Goal: Task Accomplishment & Management: Use online tool/utility

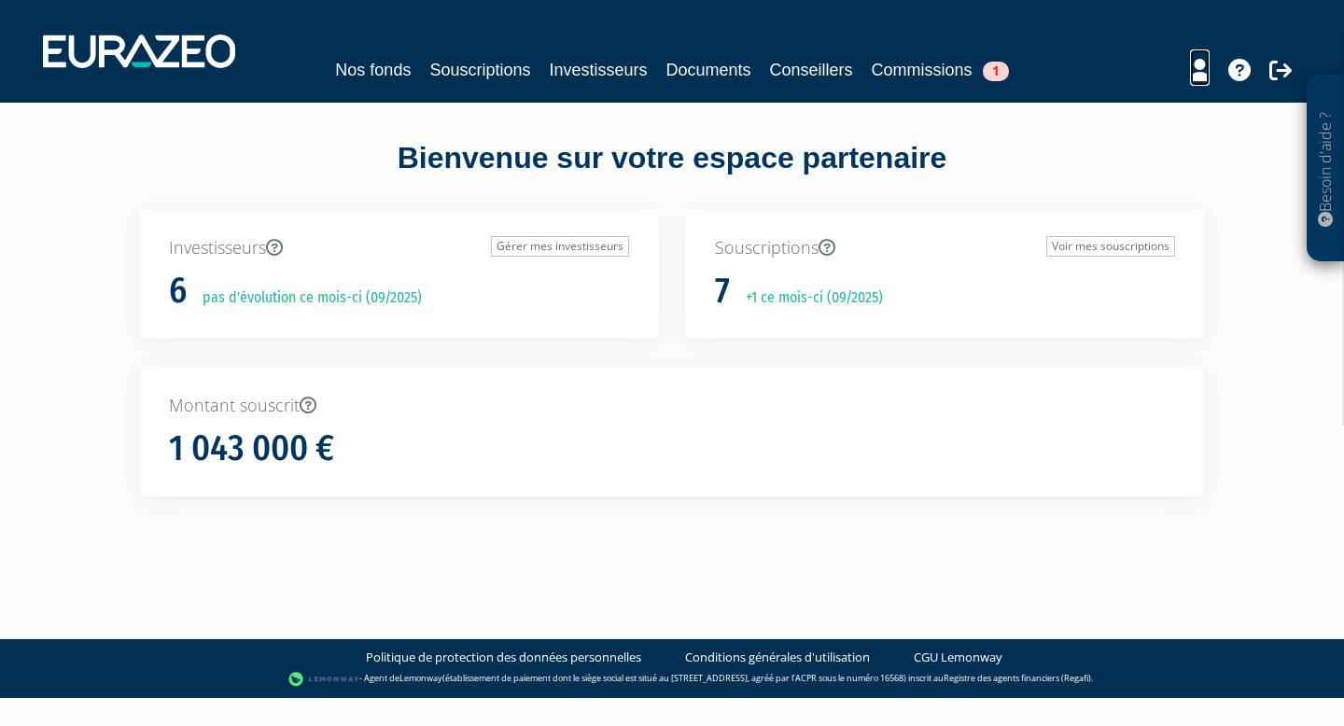
click at [1204, 75] on icon at bounding box center [1200, 70] width 20 height 22
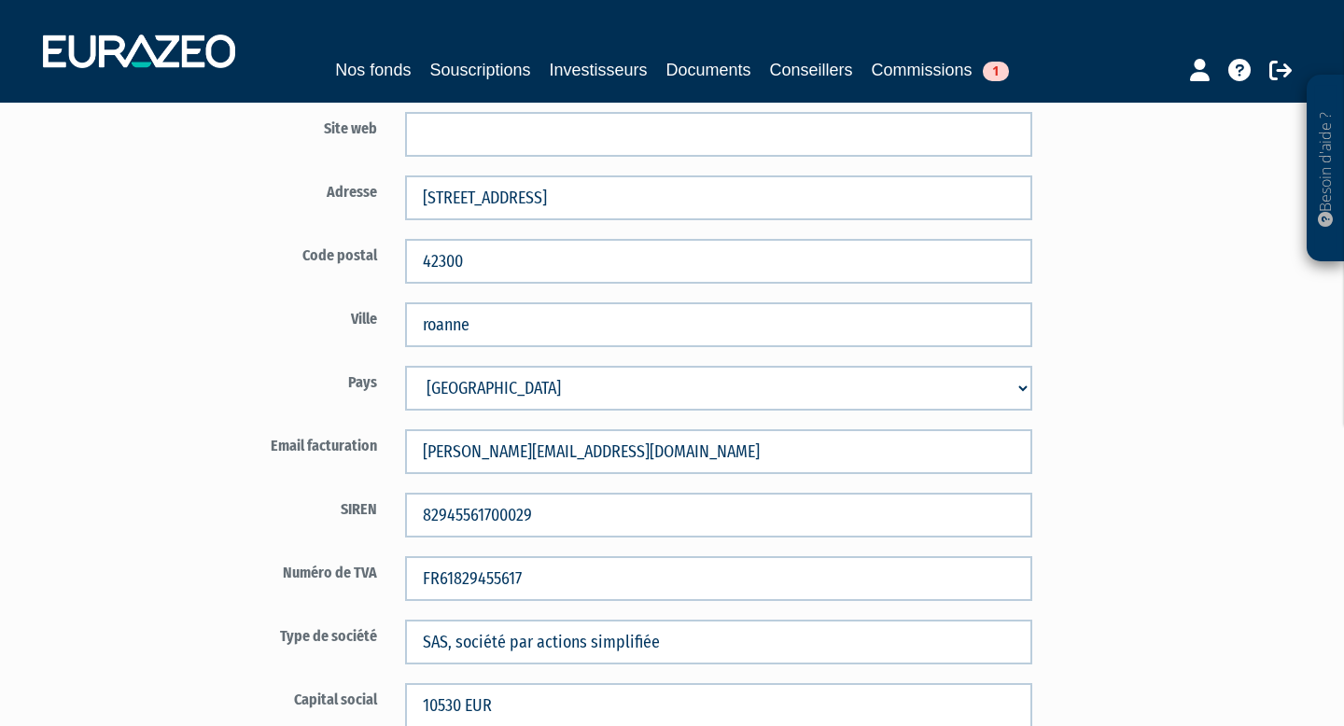
scroll to position [703, 0]
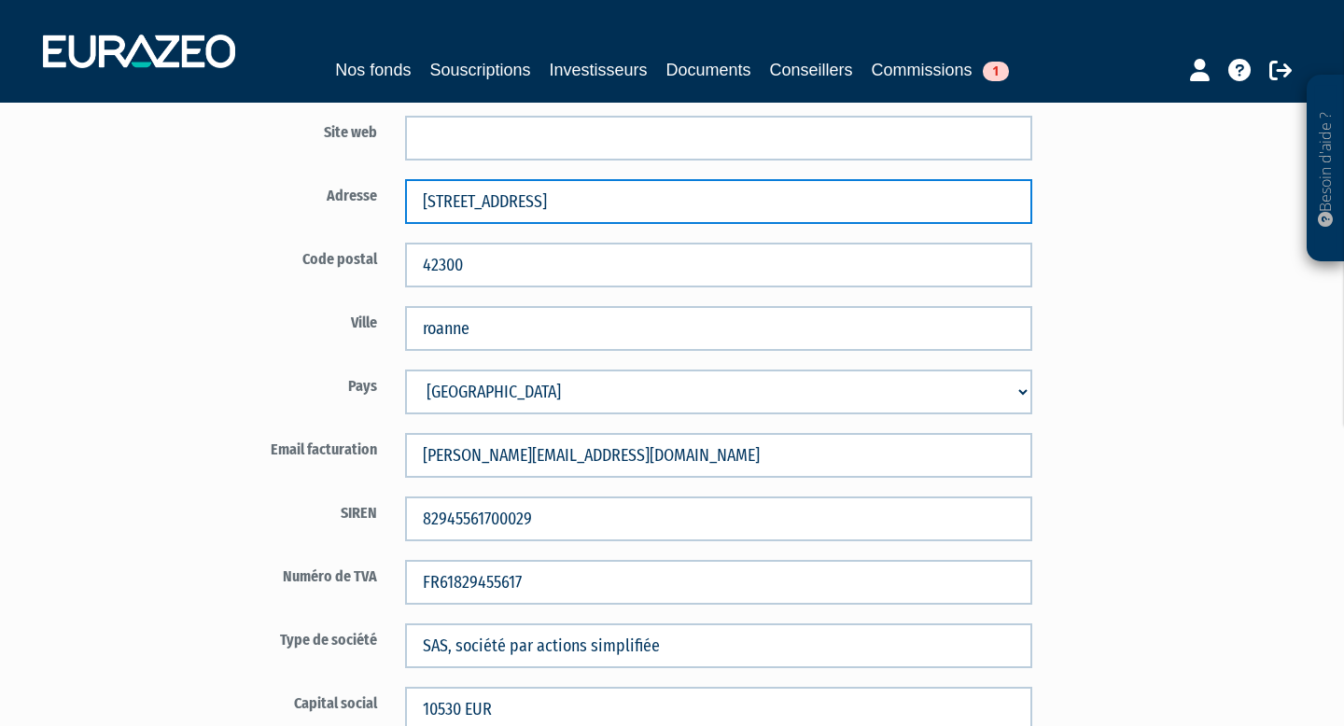
drag, startPoint x: 577, startPoint y: 204, endPoint x: 373, endPoint y: 193, distance: 204.8
click at [373, 193] on div "Adresse [STREET_ADDRESS]" at bounding box center [610, 201] width 874 height 45
type input "[STREET_ADDRESS]"
type input "Dutour"
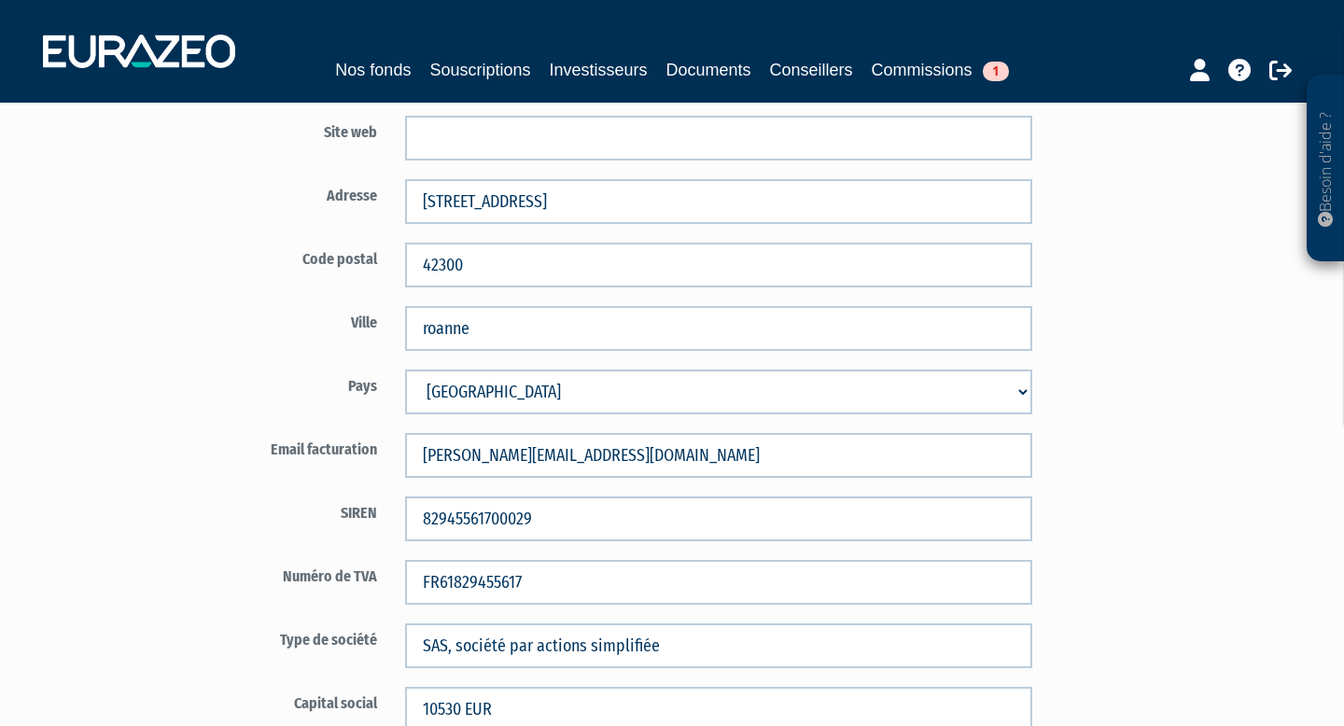
click at [251, 294] on form "Code distributeur 2253 Raison sociale* A2M GESTION PRIVEE Dutour" at bounding box center [610, 301] width 874 height 1504
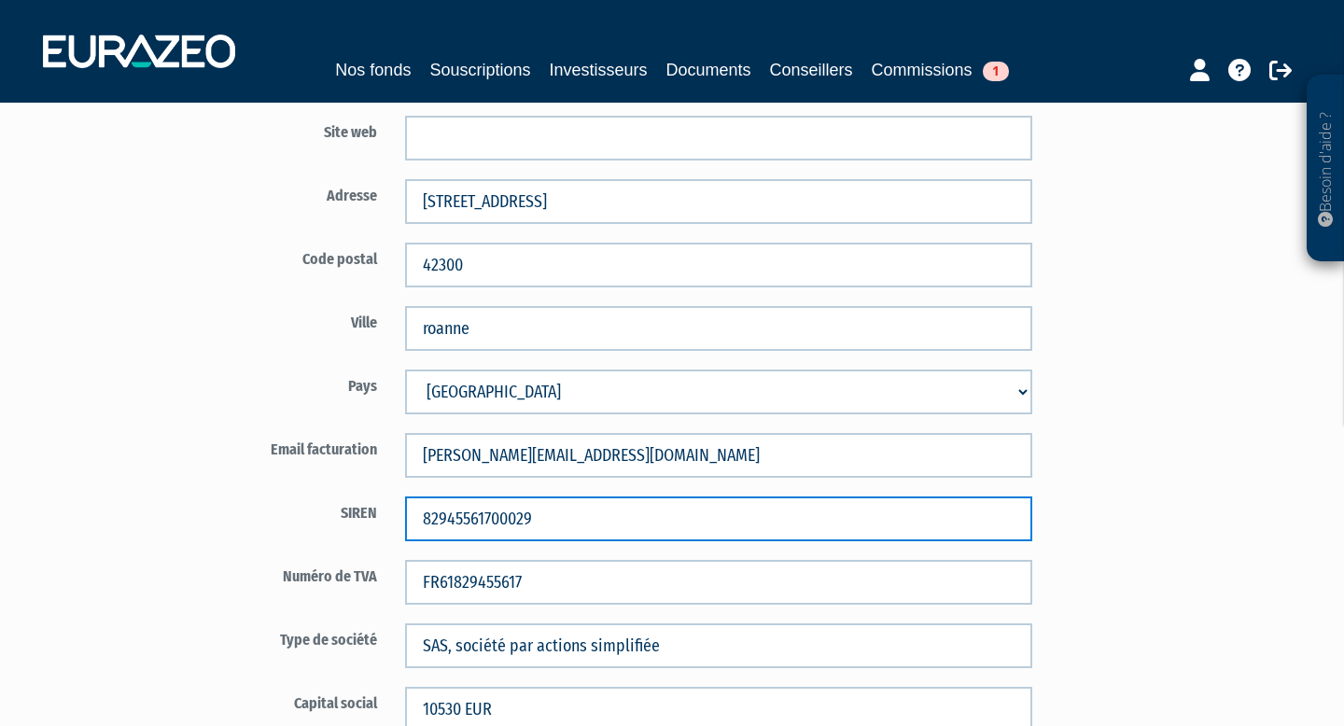
click at [539, 514] on input "82945561700029" at bounding box center [718, 519] width 627 height 45
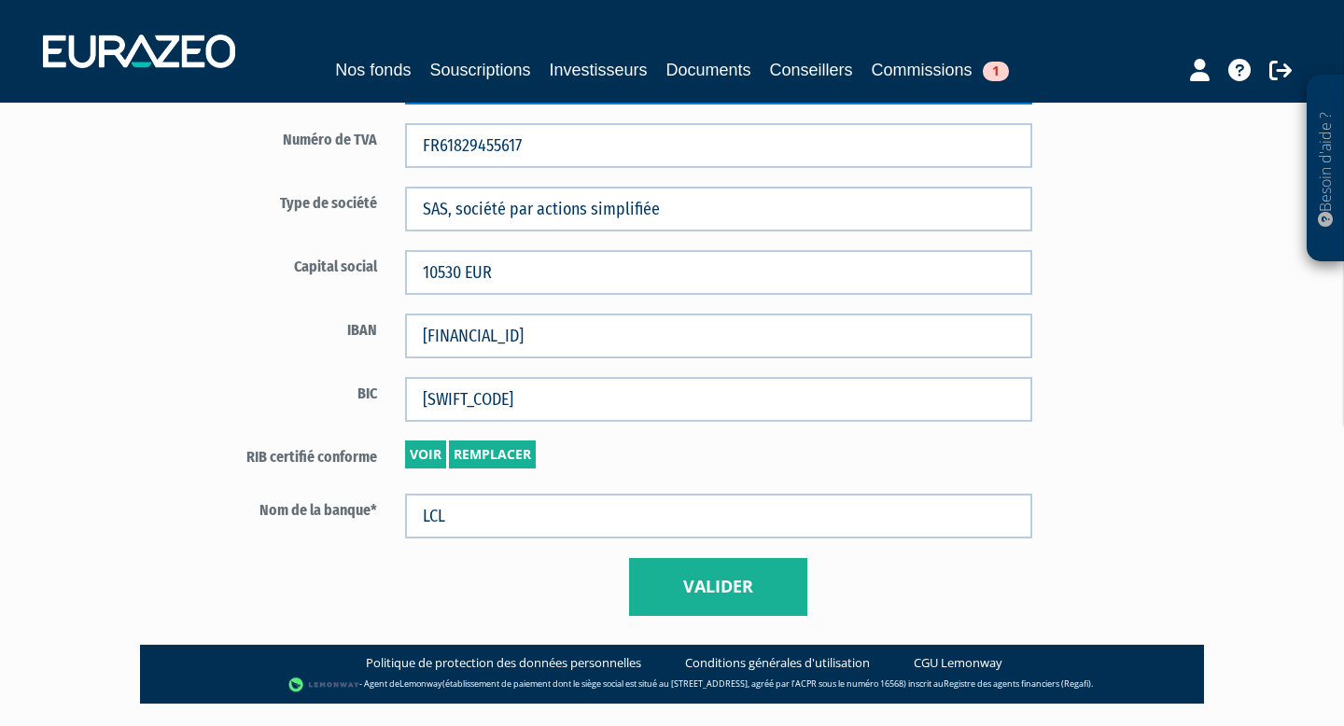
scroll to position [1141, 0]
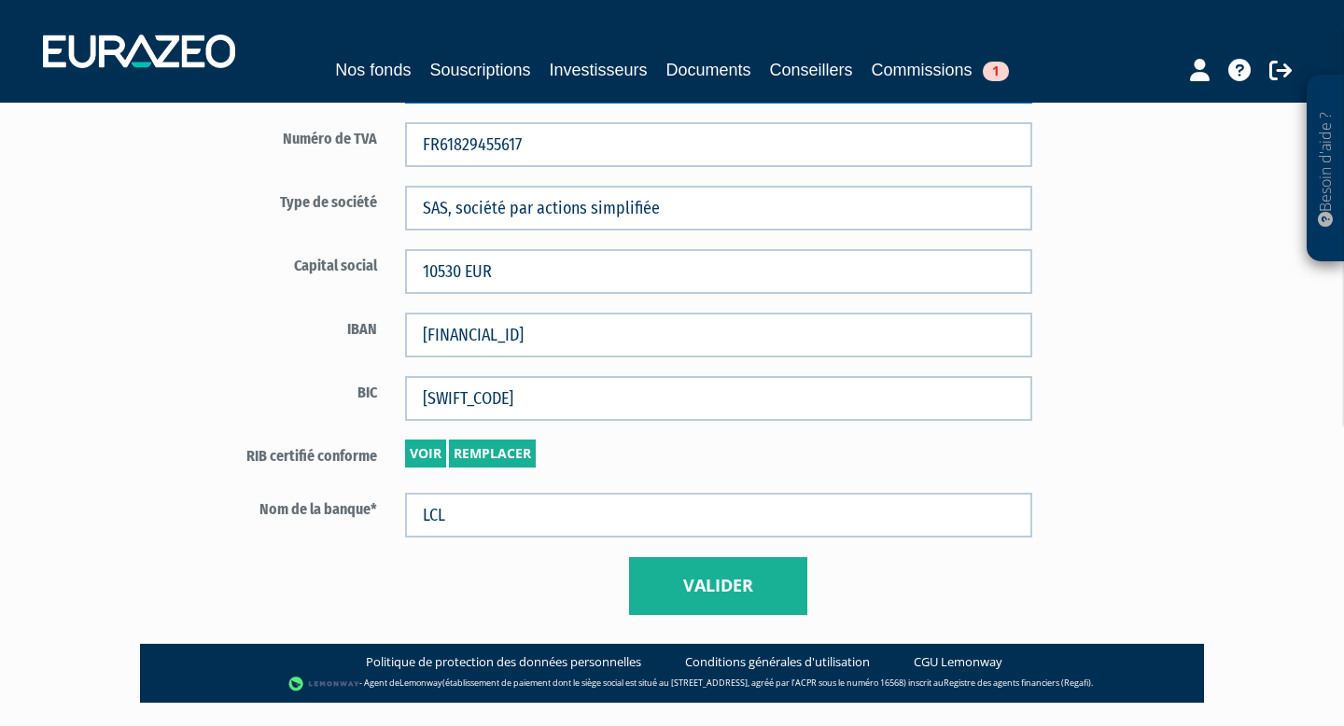
type input "82945561700045"
click at [739, 600] on button "Valider" at bounding box center [718, 586] width 178 height 58
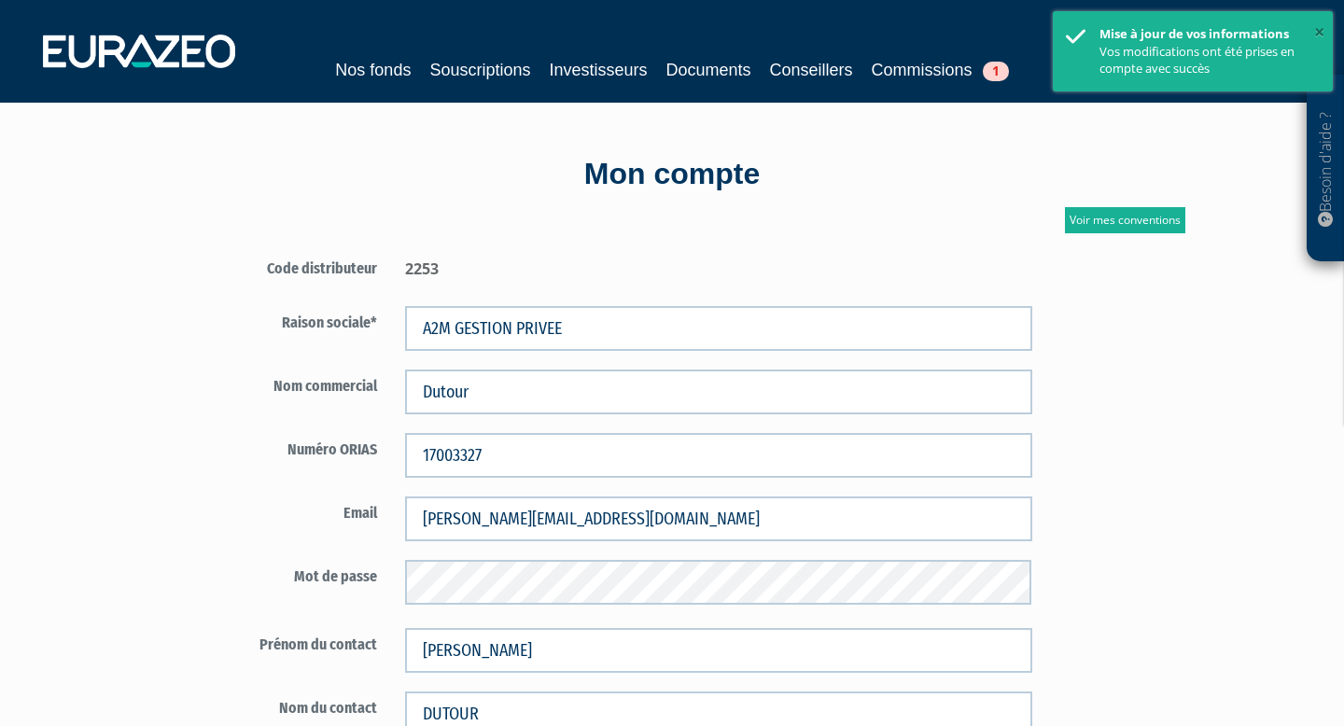
click at [1315, 28] on button "×" at bounding box center [1320, 33] width 10 height 27
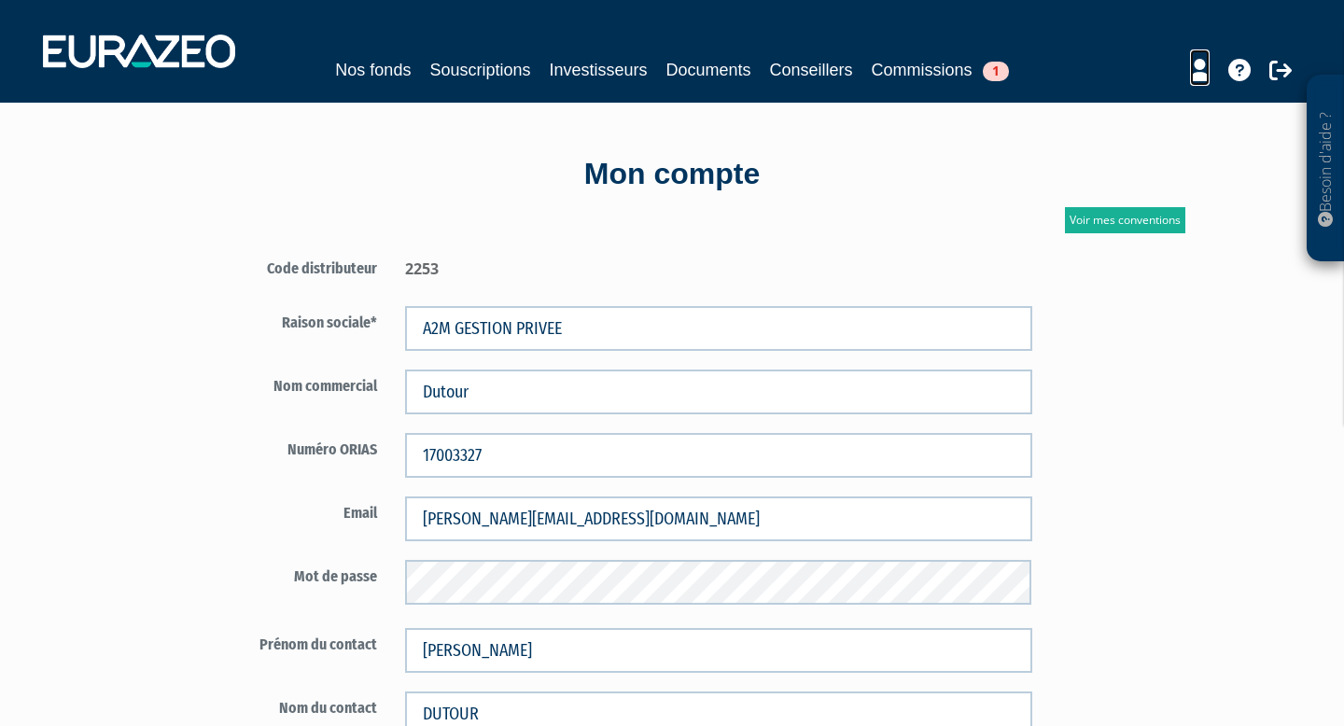
click at [1195, 73] on icon at bounding box center [1200, 70] width 20 height 22
click at [1001, 73] on span "1" at bounding box center [996, 72] width 26 height 20
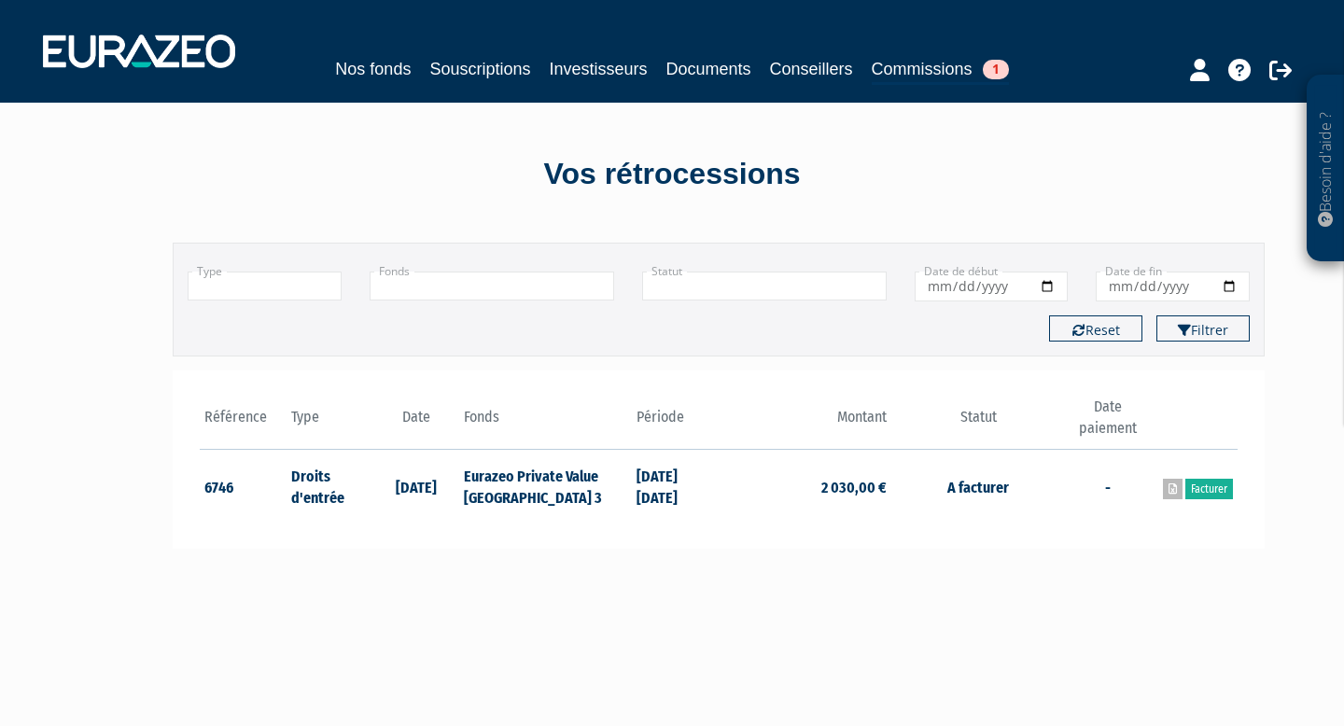
click at [1169, 486] on icon at bounding box center [1173, 489] width 8 height 11
click at [1210, 493] on link "Facturer" at bounding box center [1210, 489] width 48 height 21
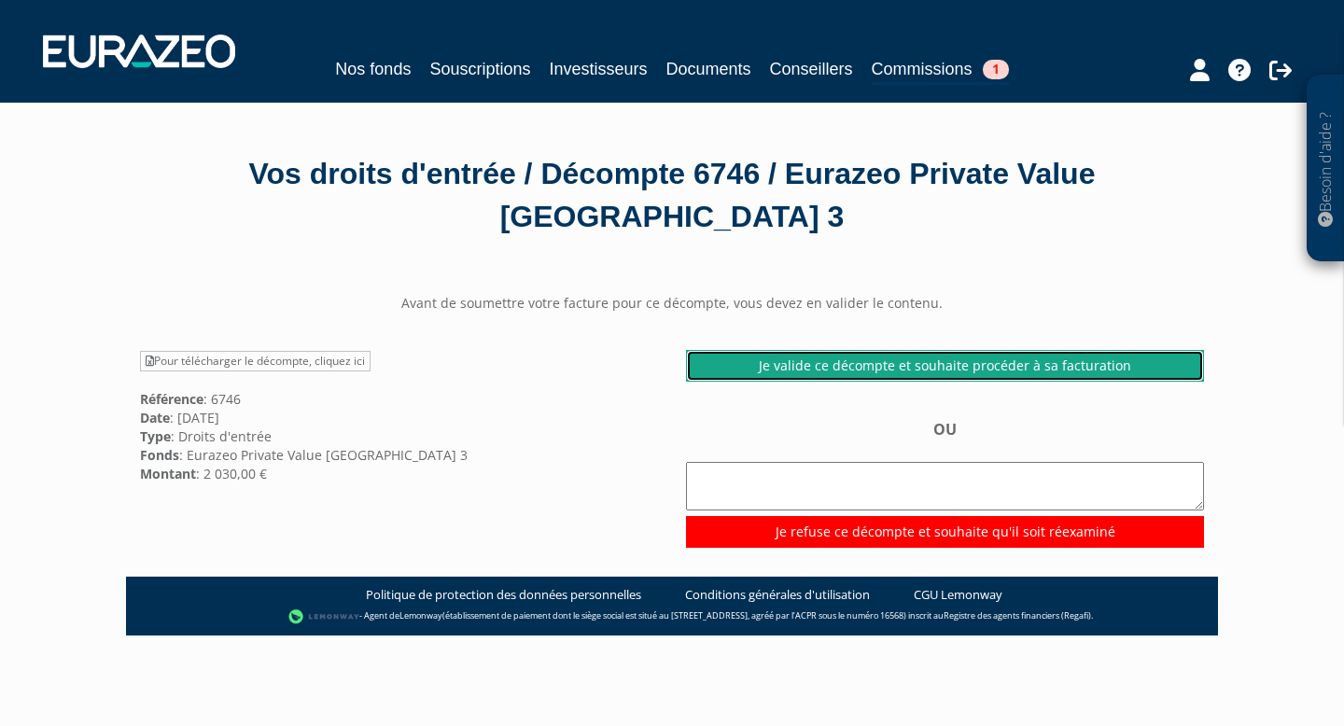
click at [961, 350] on link "Je valide ce décompte et souhaite procéder à sa facturation" at bounding box center [945, 366] width 518 height 32
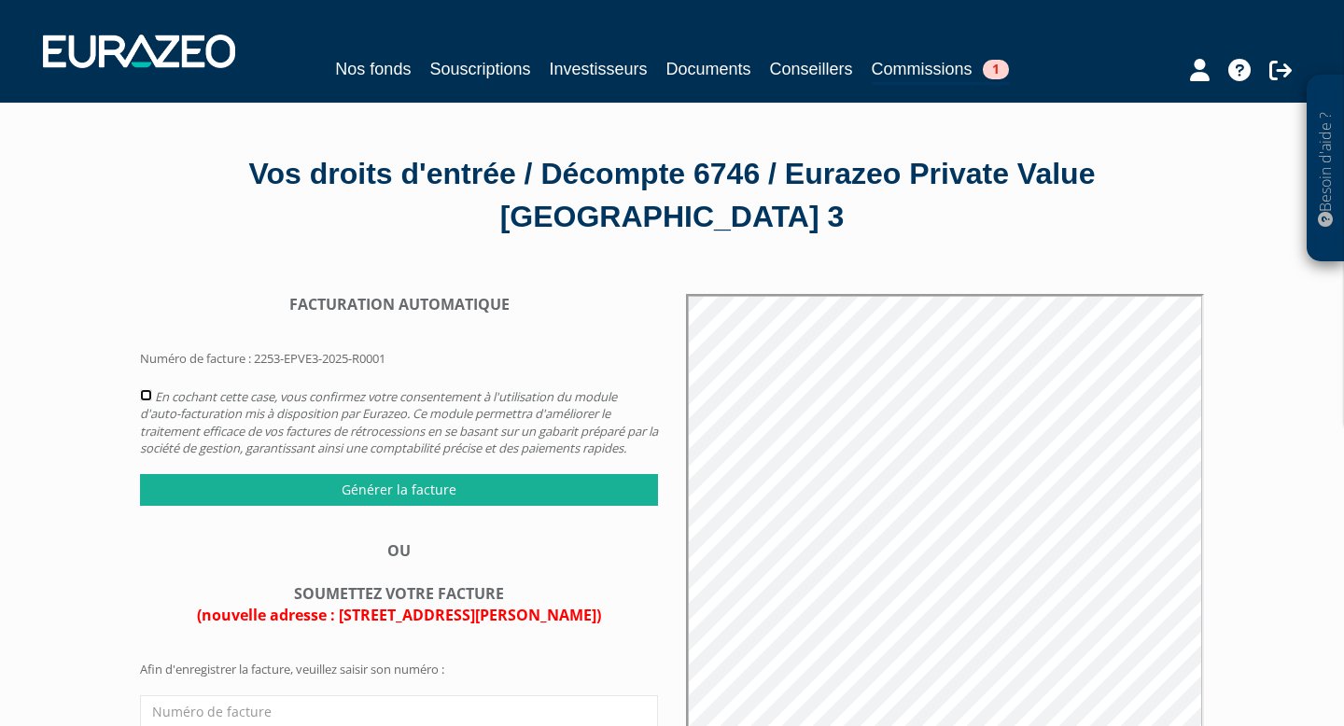
click at [147, 389] on input "checkbox" at bounding box center [146, 395] width 12 height 12
checkbox input "true"
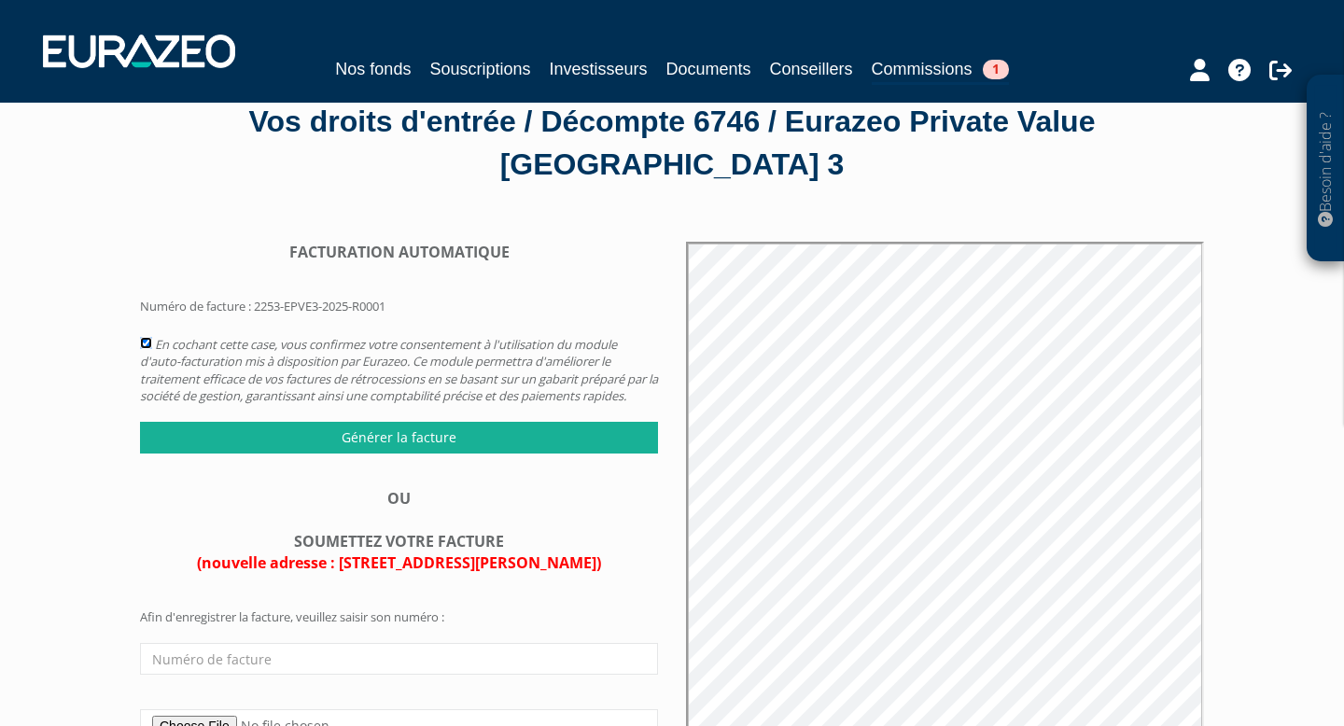
scroll to position [50, 0]
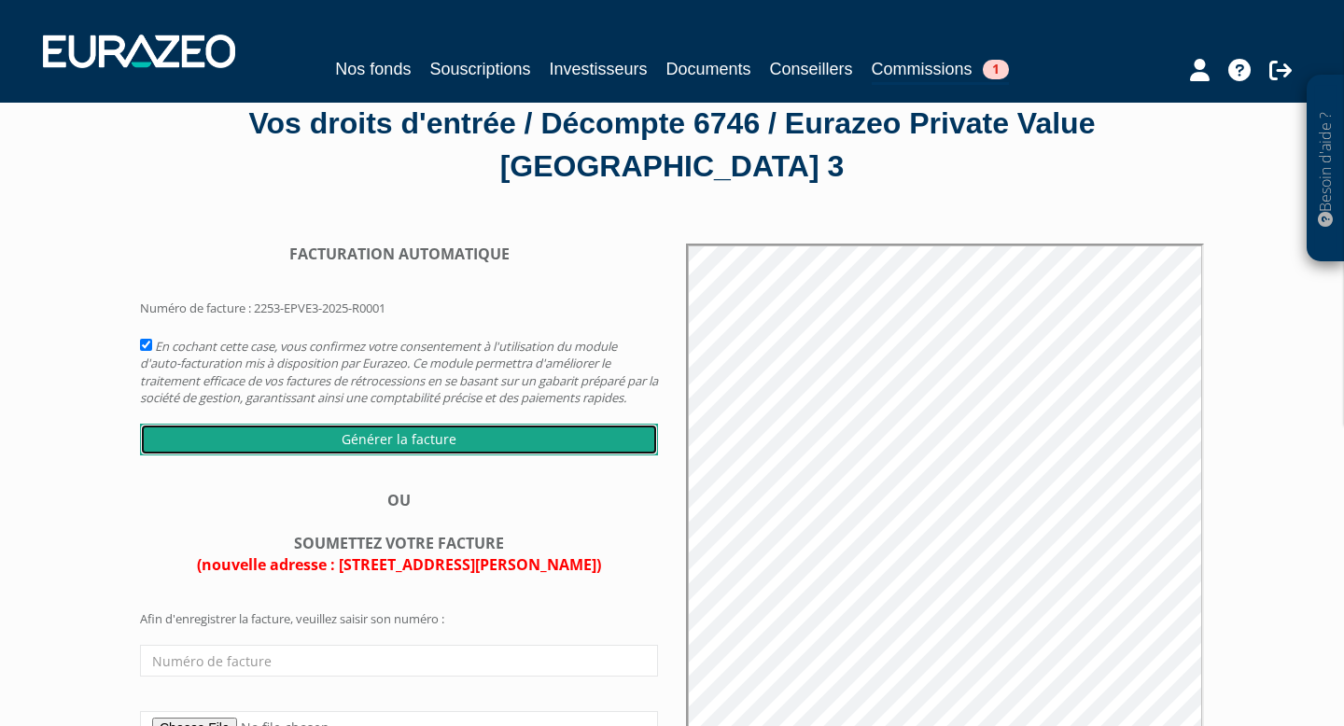
click at [542, 424] on input "Générer la facture" at bounding box center [399, 440] width 518 height 32
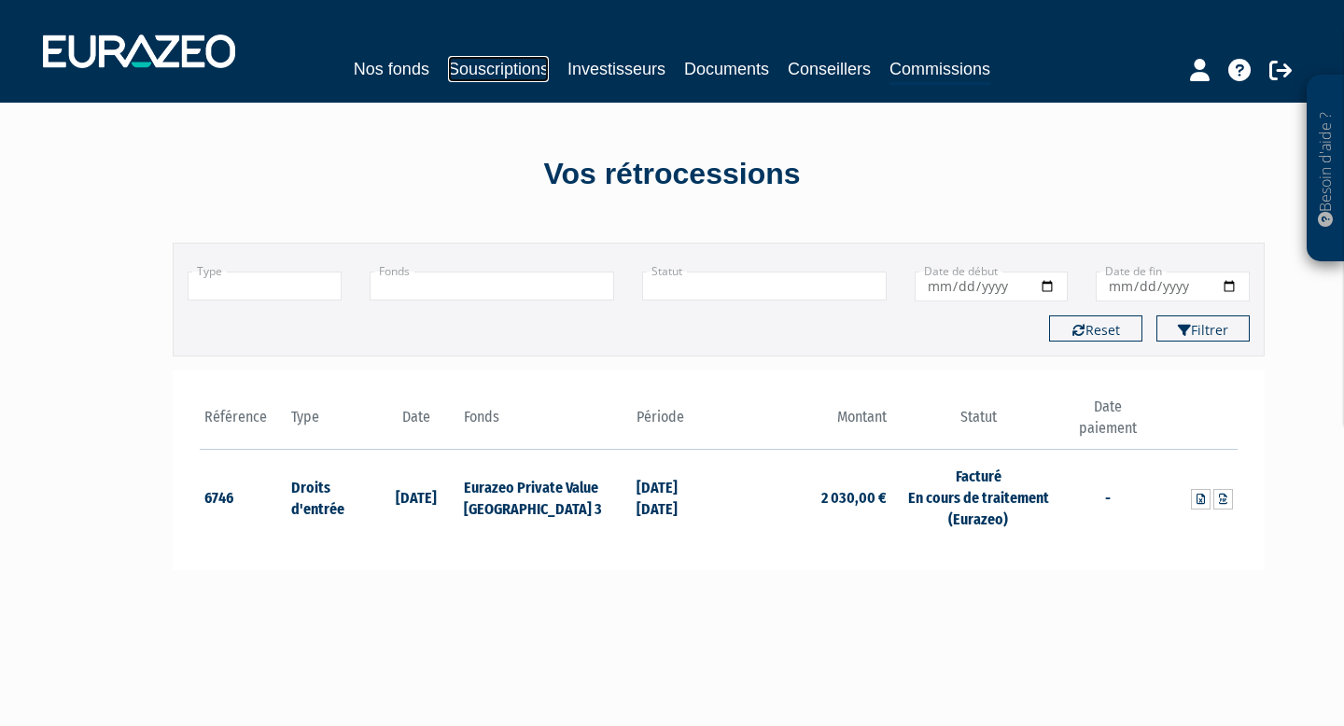
click at [499, 66] on link "Souscriptions" at bounding box center [498, 69] width 101 height 26
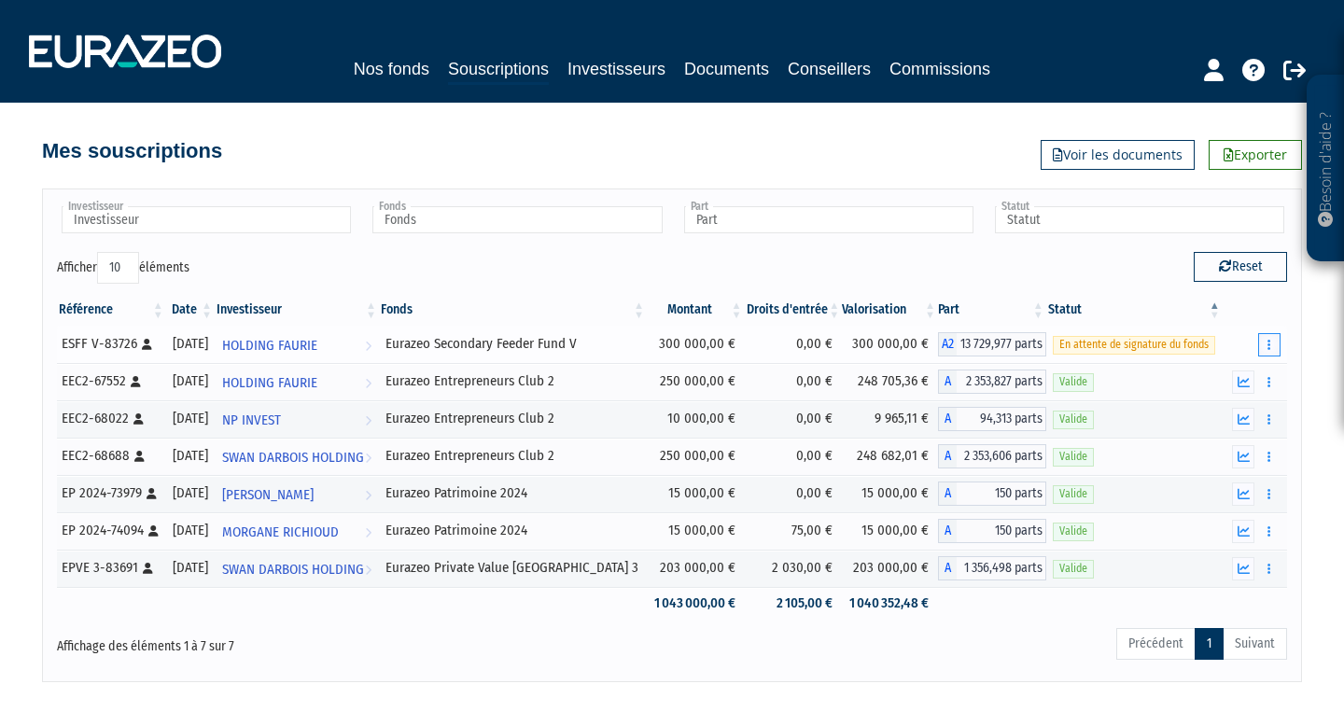
click at [1267, 343] on button "button" at bounding box center [1270, 344] width 22 height 23
click at [800, 341] on td "0,00 €" at bounding box center [794, 344] width 98 height 37
click at [948, 62] on link "Commissions" at bounding box center [940, 69] width 101 height 26
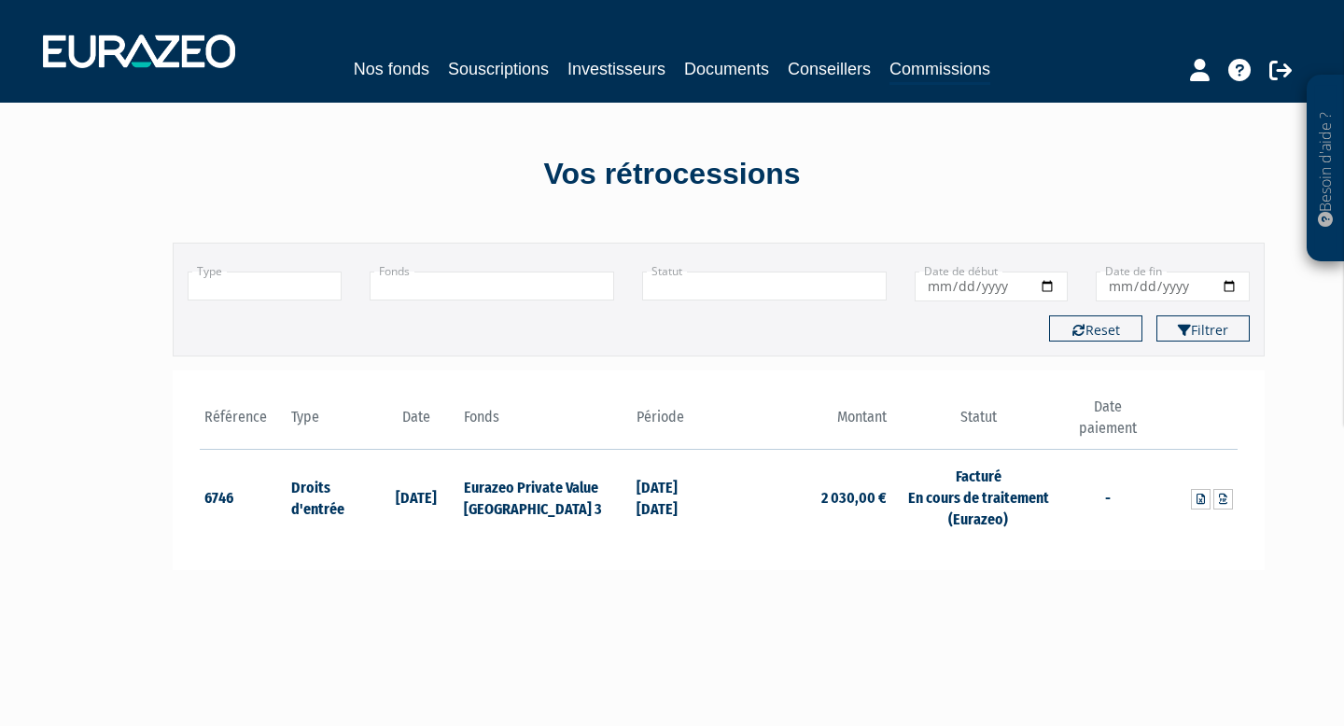
click at [983, 489] on td "Facturé En cours de traitement (Eurazeo)" at bounding box center [978, 497] width 173 height 94
click at [1224, 501] on icon at bounding box center [1223, 499] width 8 height 11
